Goal: Communication & Community: Answer question/provide support

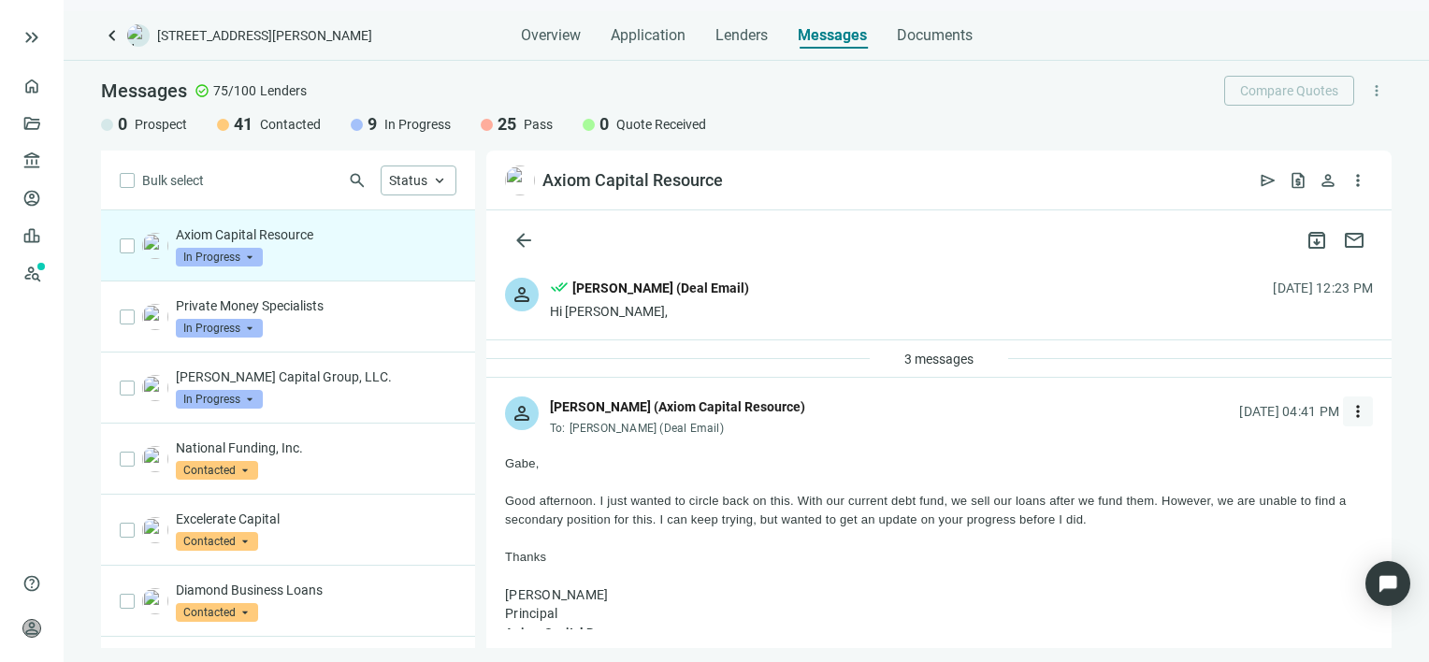
click at [1349, 414] on span "more_vert" at bounding box center [1358, 411] width 19 height 19
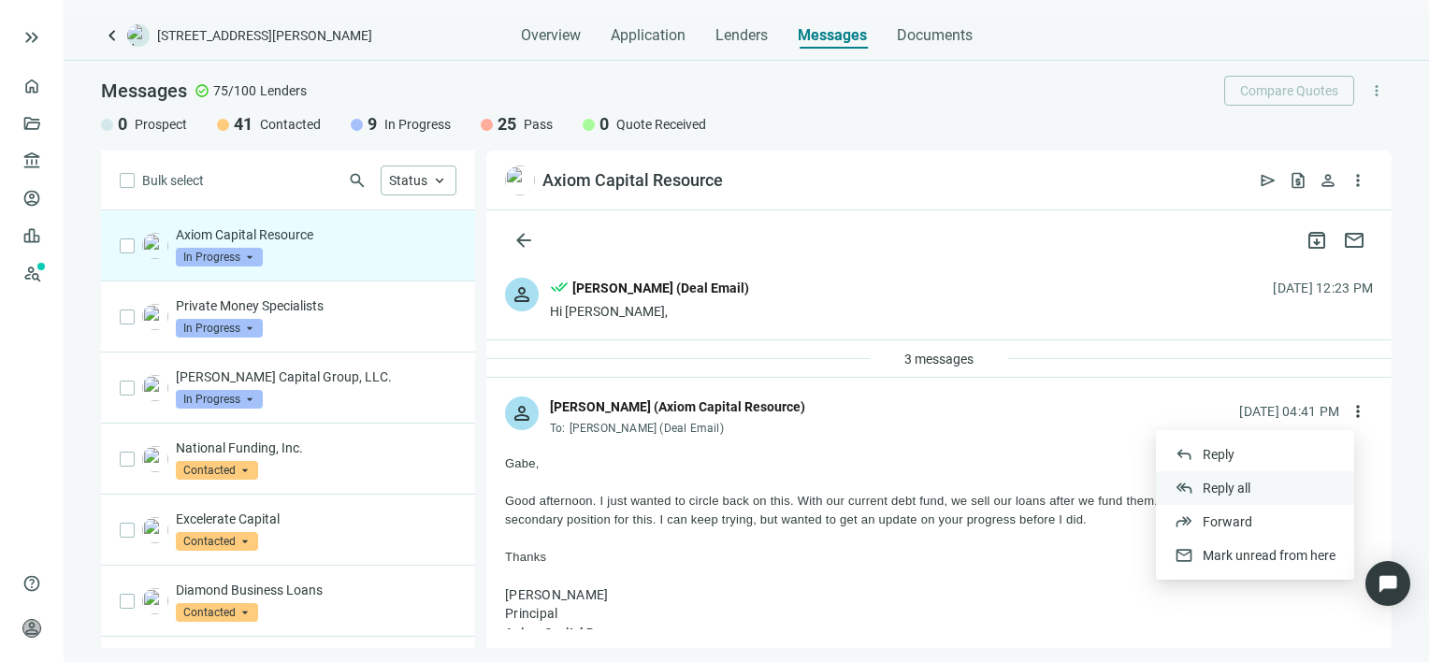
click at [1236, 486] on span "Reply all" at bounding box center [1227, 488] width 48 height 15
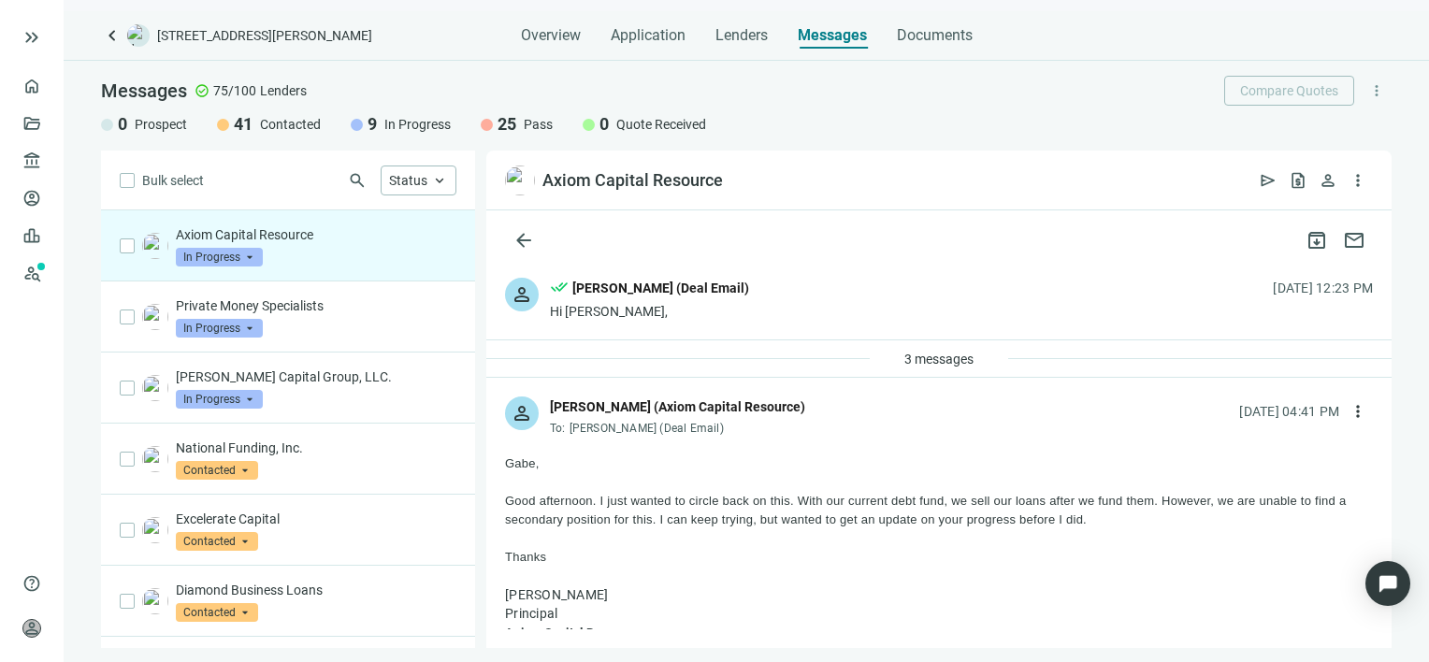
type textarea "**********"
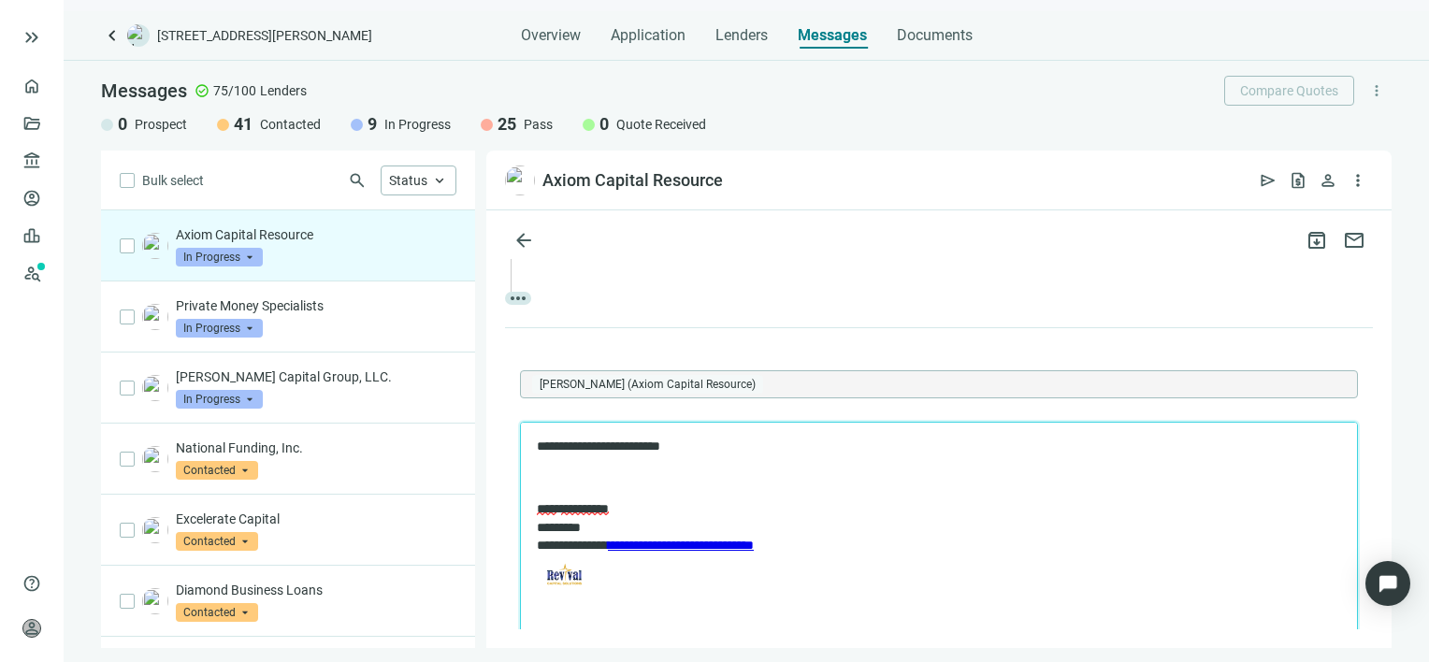
scroll to position [1073, 0]
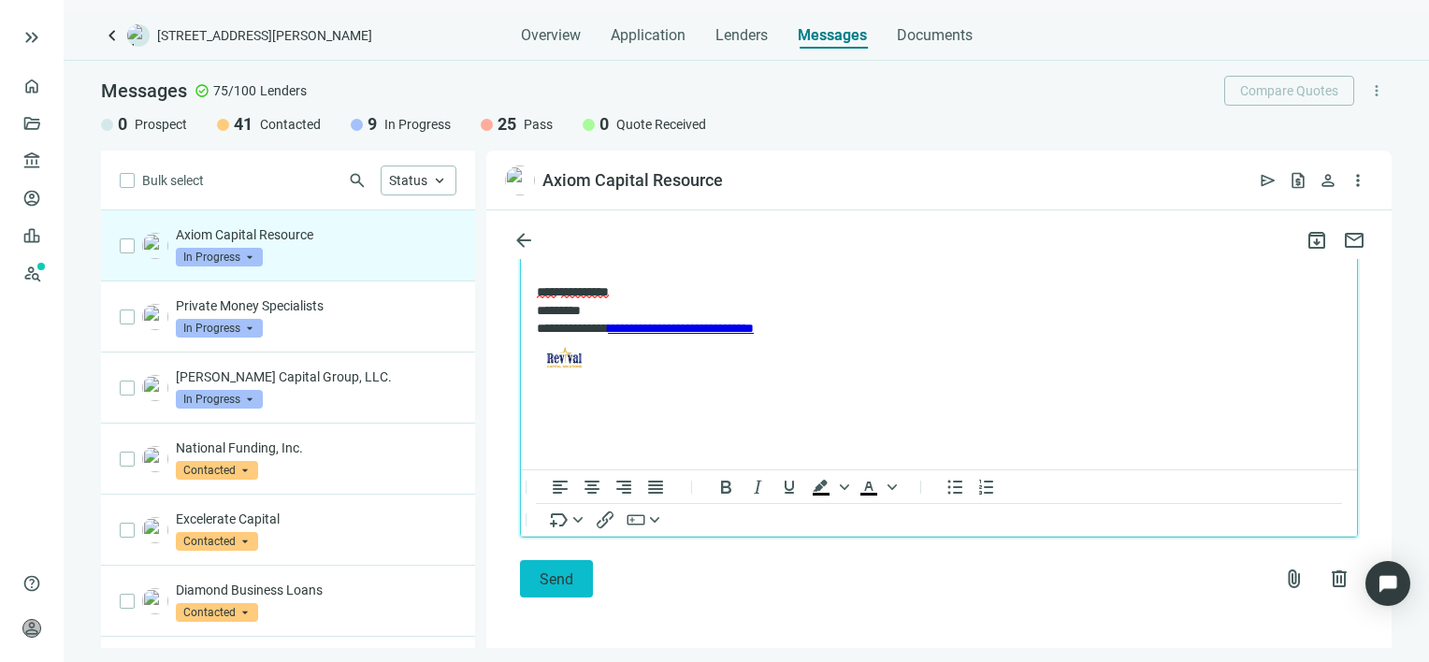
click at [553, 579] on span "Send" at bounding box center [557, 580] width 34 height 18
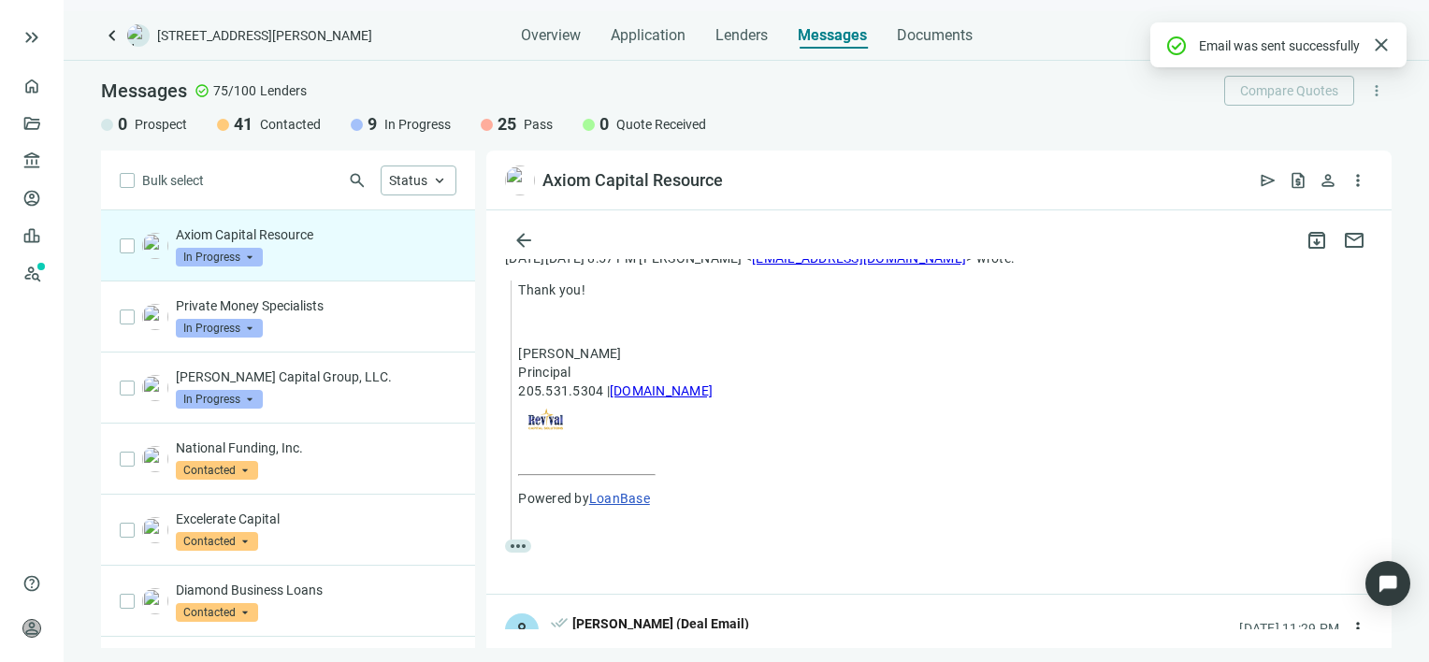
scroll to position [1011, 0]
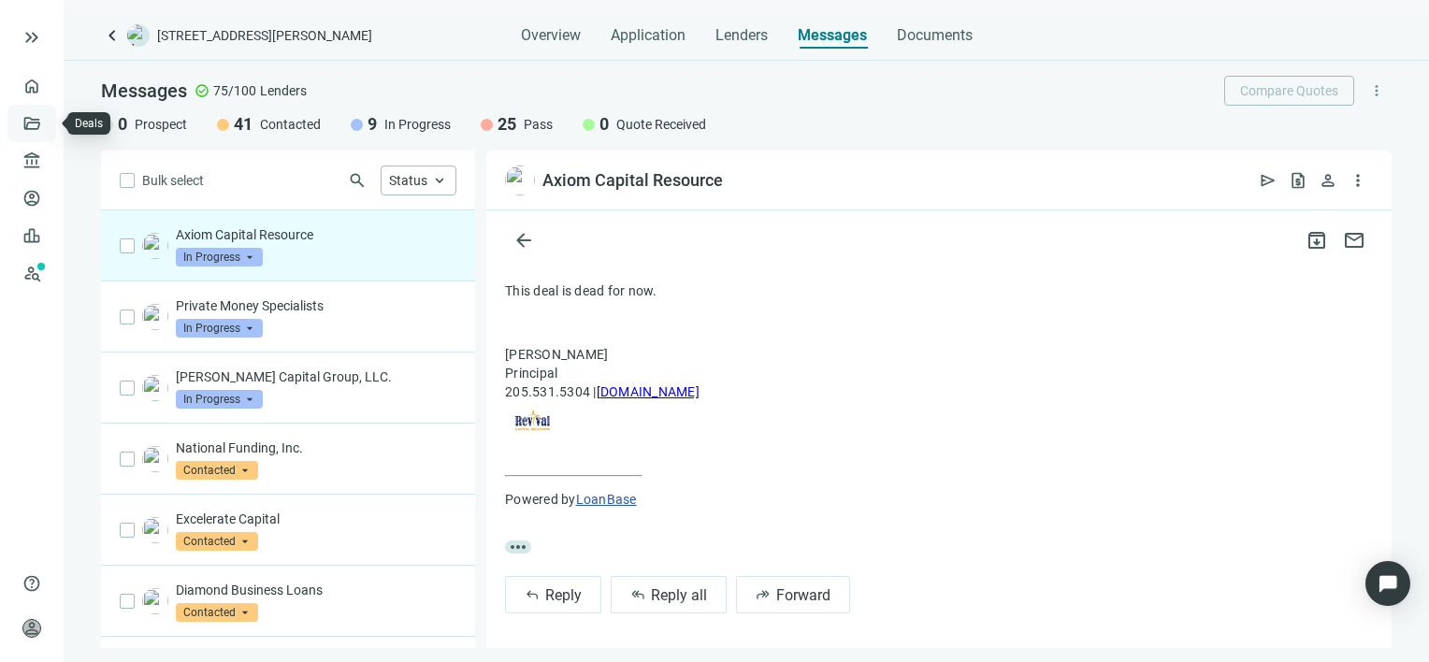
click at [47, 122] on link "Deals" at bounding box center [64, 123] width 34 height 15
